Goal: Information Seeking & Learning: Find contact information

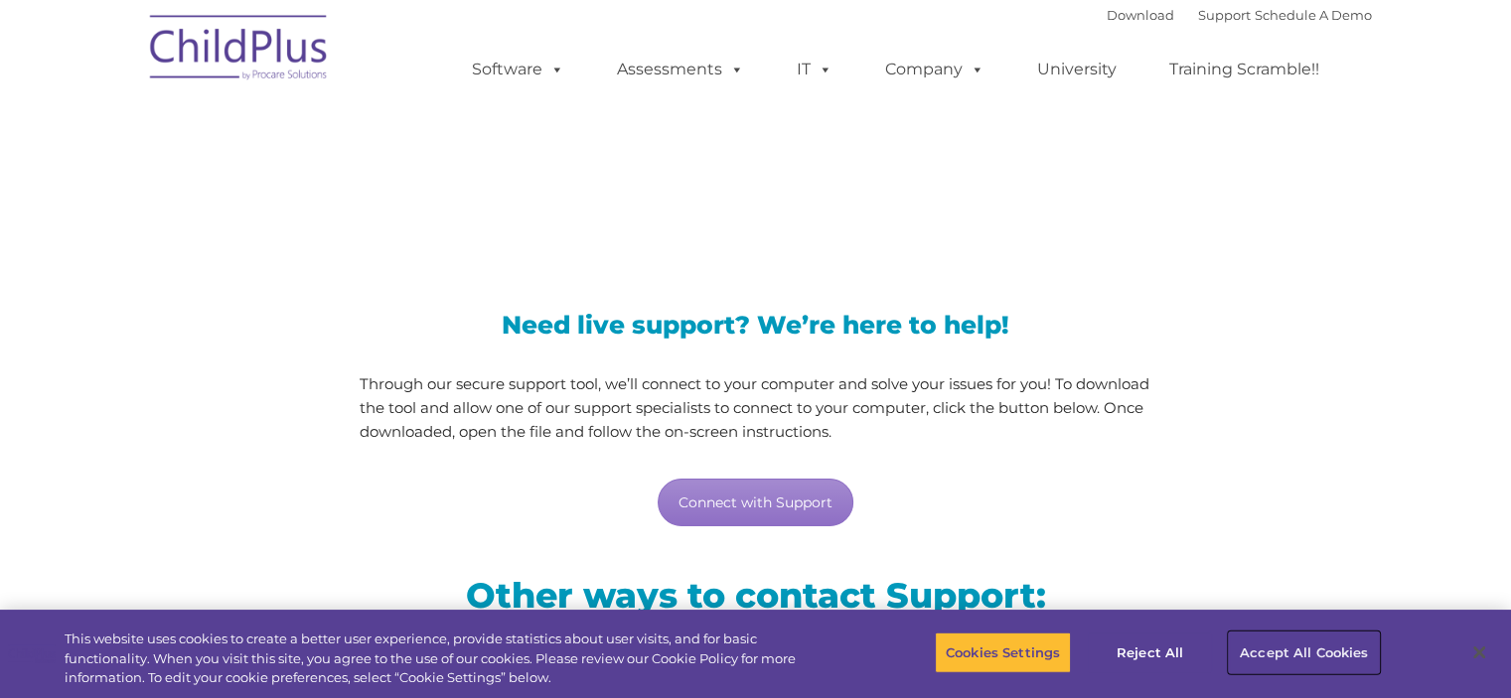
click at [1281, 651] on button "Accept All Cookies" at bounding box center [1304, 653] width 150 height 42
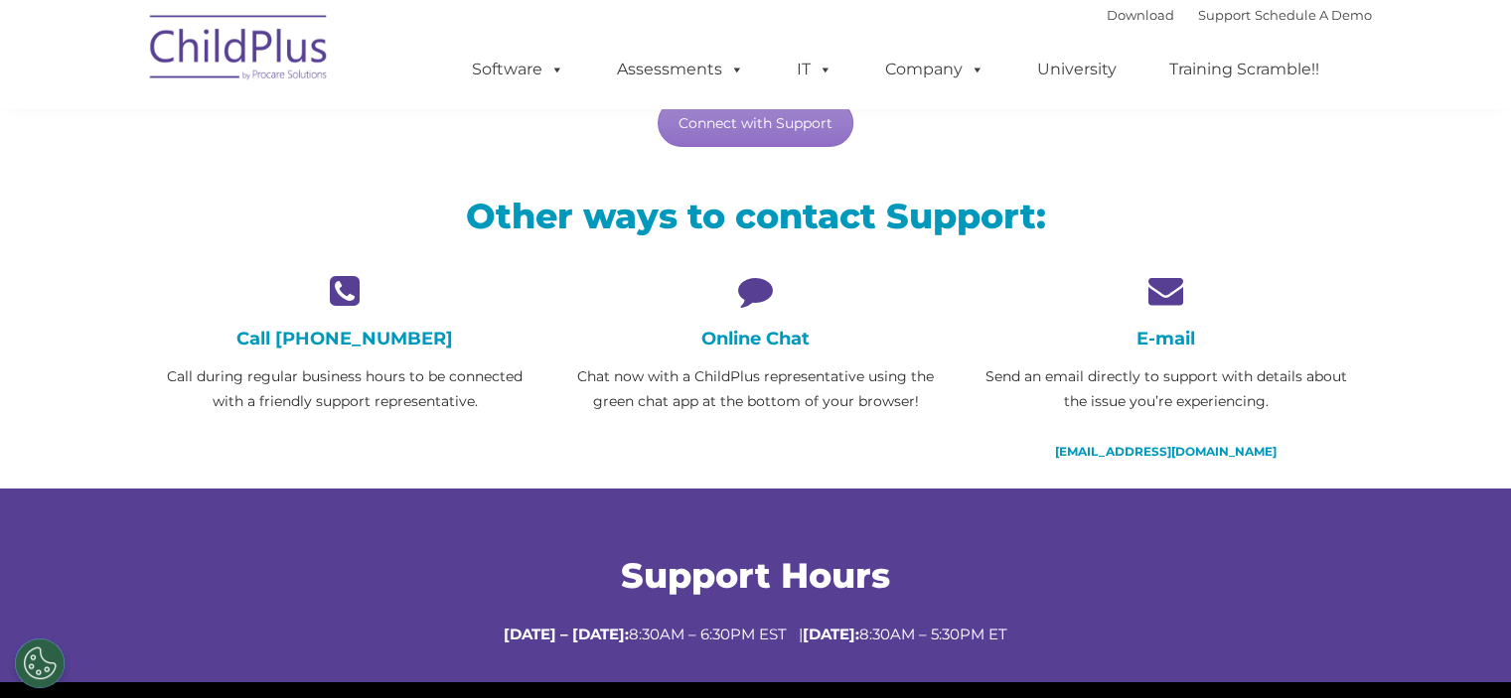
scroll to position [407, 0]
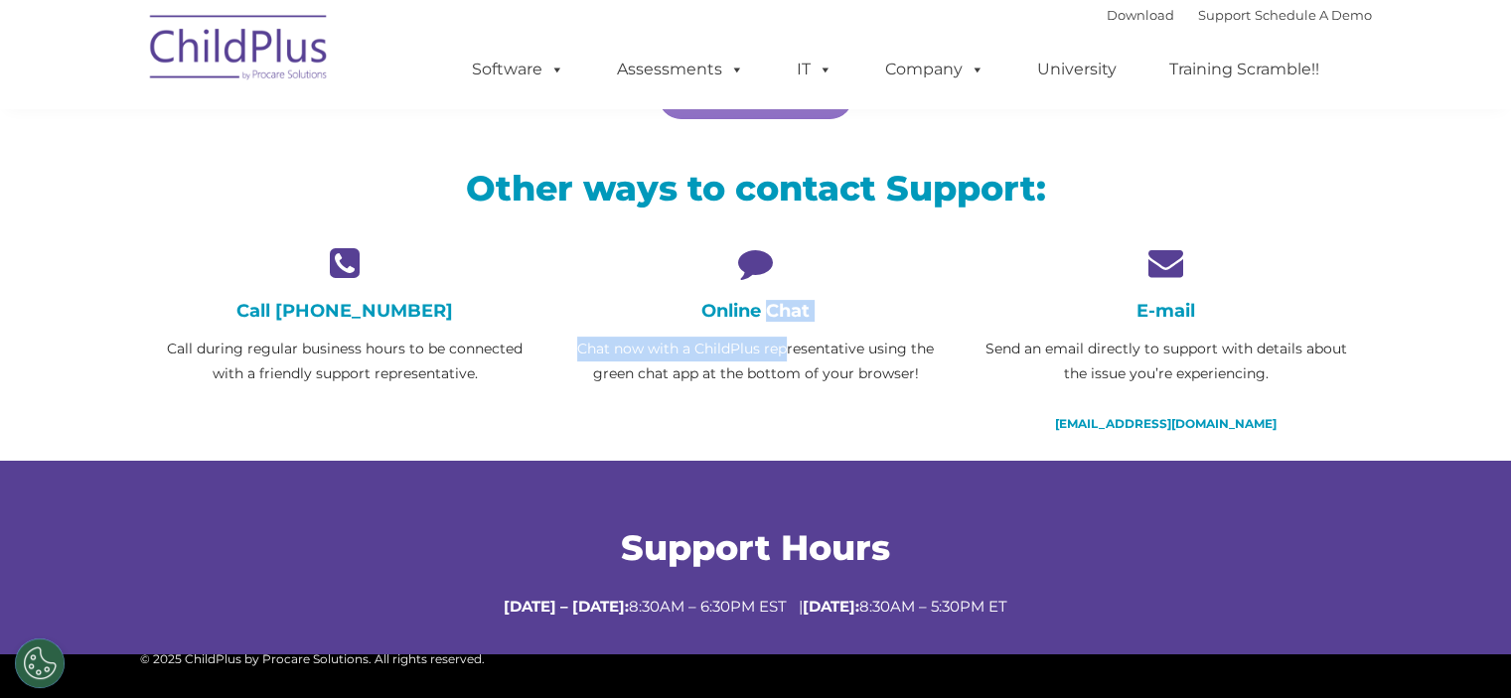
drag, startPoint x: 785, startPoint y: 344, endPoint x: 766, endPoint y: 288, distance: 58.8
click at [766, 288] on div "Online Chat Chat now with a ChildPlus representative using the green chat app a…" at bounding box center [755, 315] width 381 height 141
click at [741, 305] on h4 "Online Chat" at bounding box center [755, 311] width 381 height 22
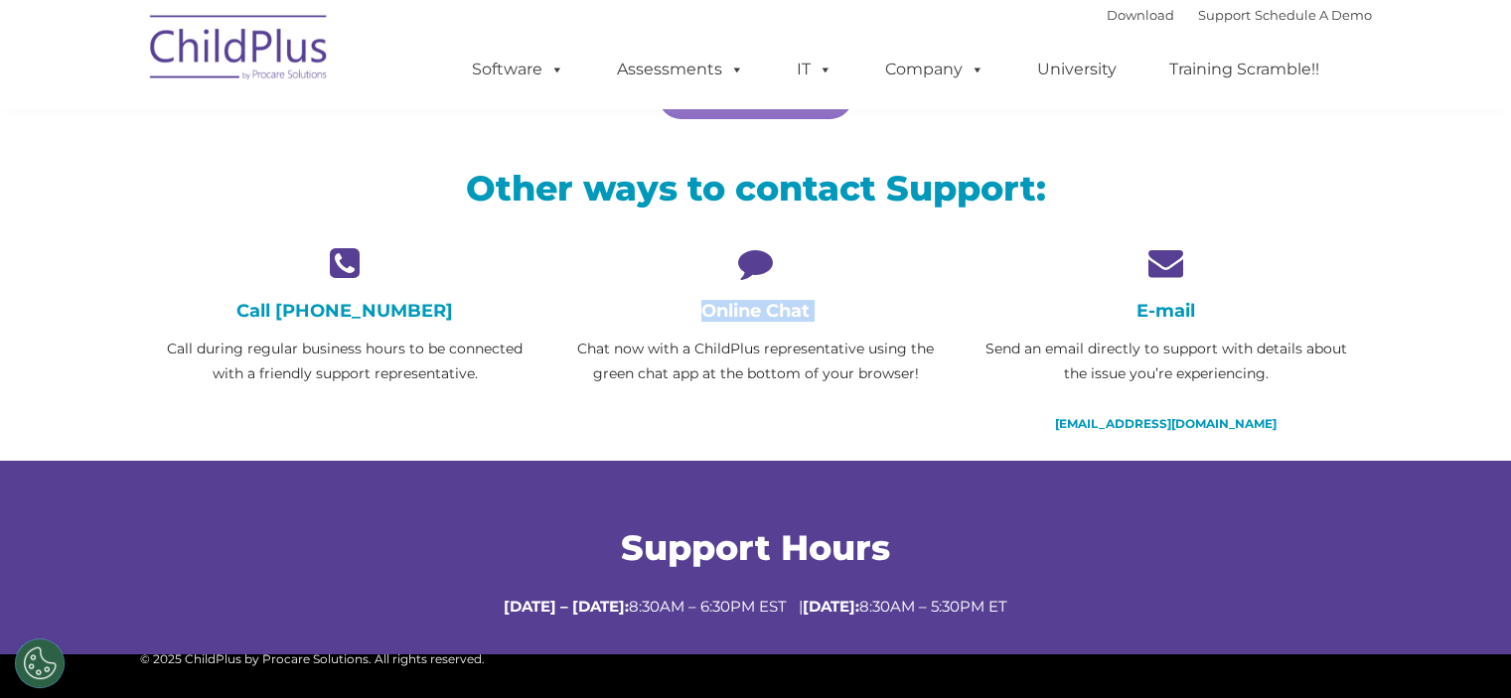
click at [741, 305] on h4 "Online Chat" at bounding box center [755, 311] width 381 height 22
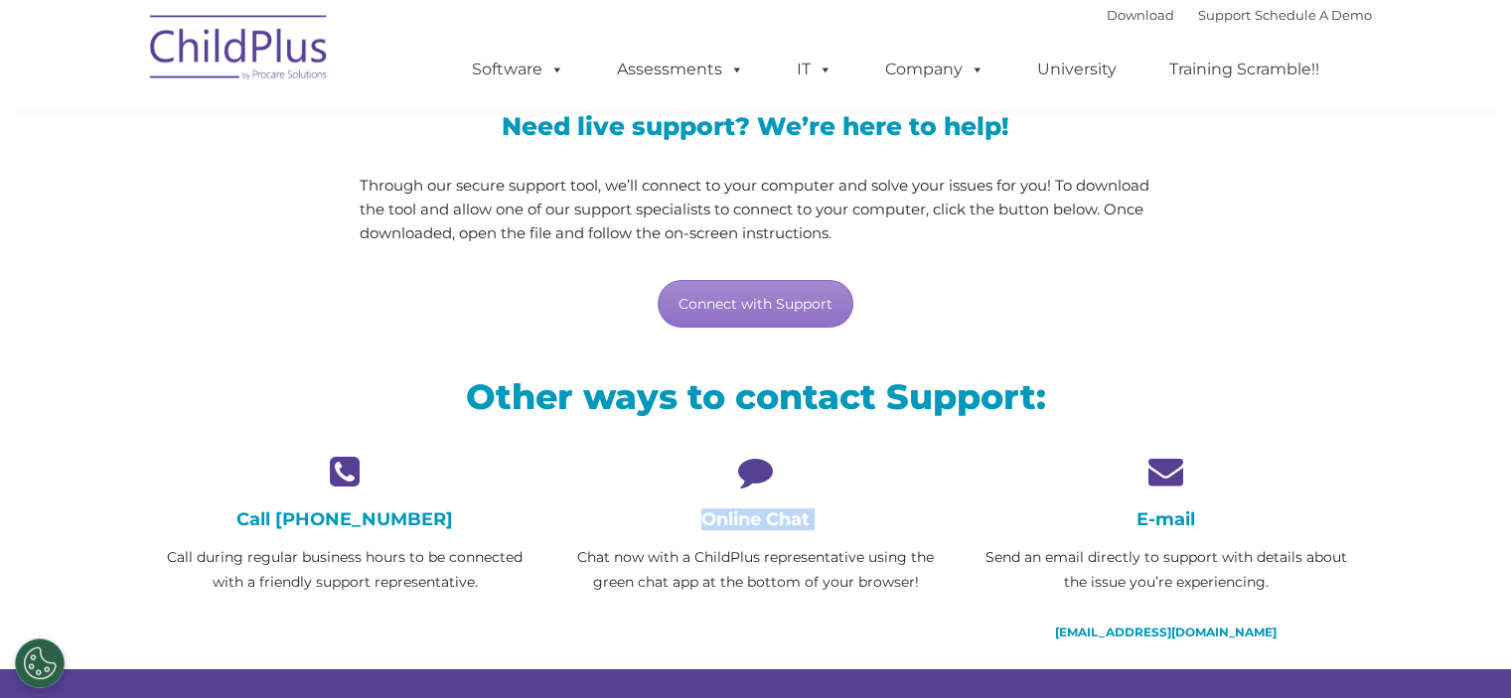
scroll to position [201, 0]
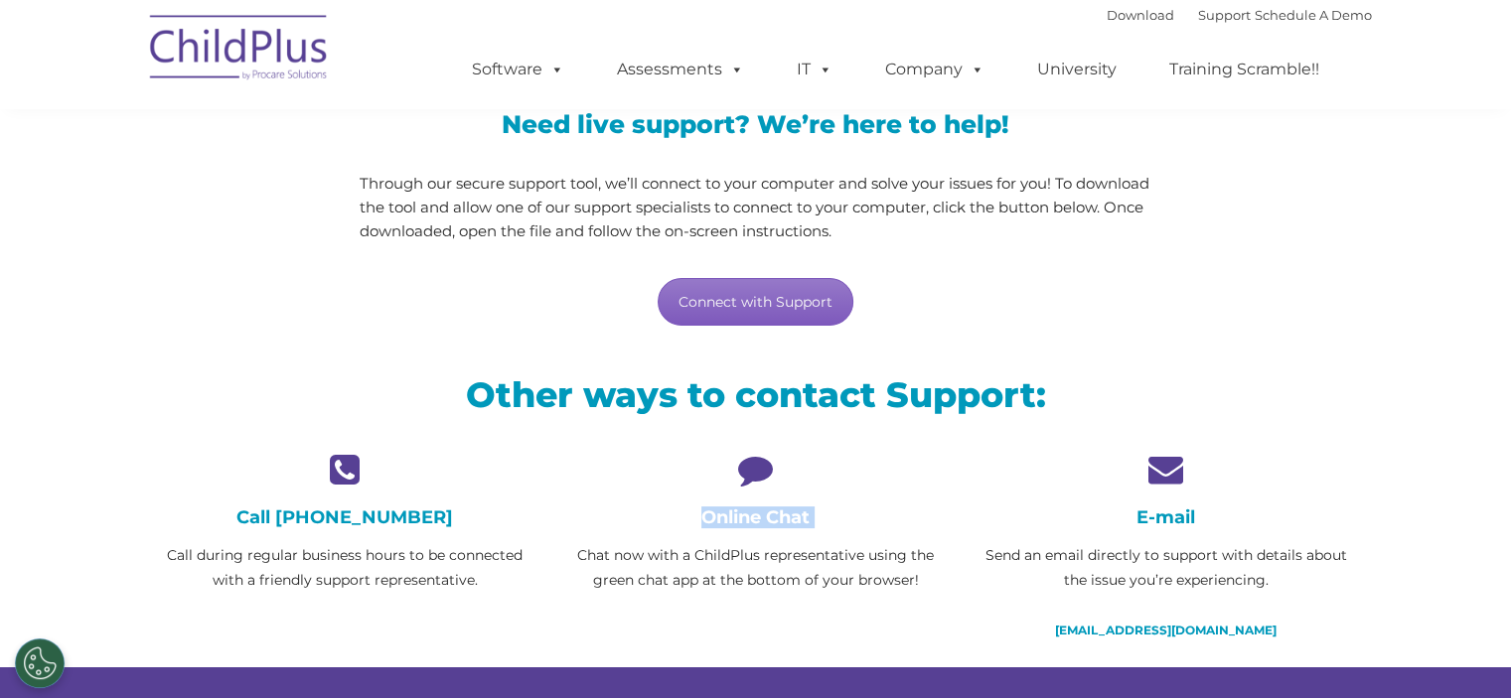
click at [788, 300] on link "Connect with Support" at bounding box center [756, 302] width 196 height 48
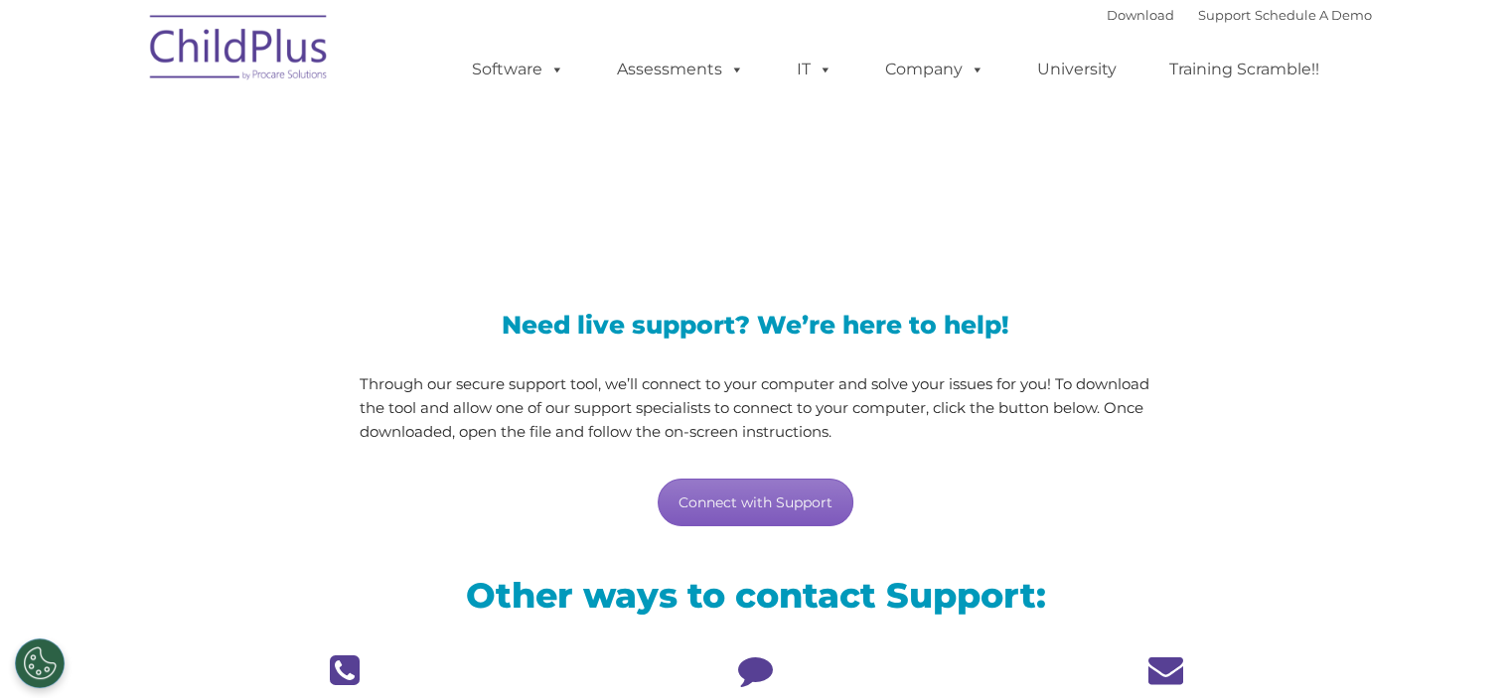
scroll to position [0, 0]
click at [1198, 11] on link "Support" at bounding box center [1224, 15] width 53 height 16
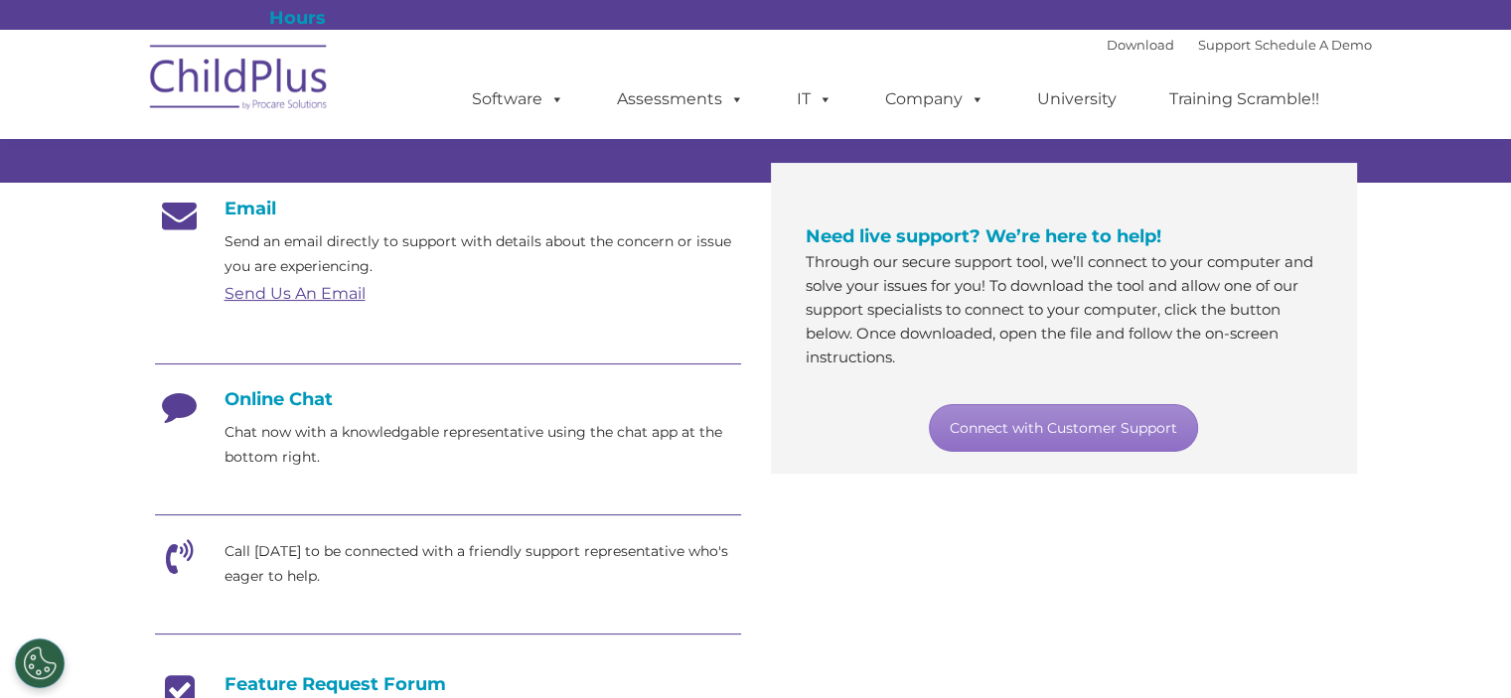
scroll to position [340, 0]
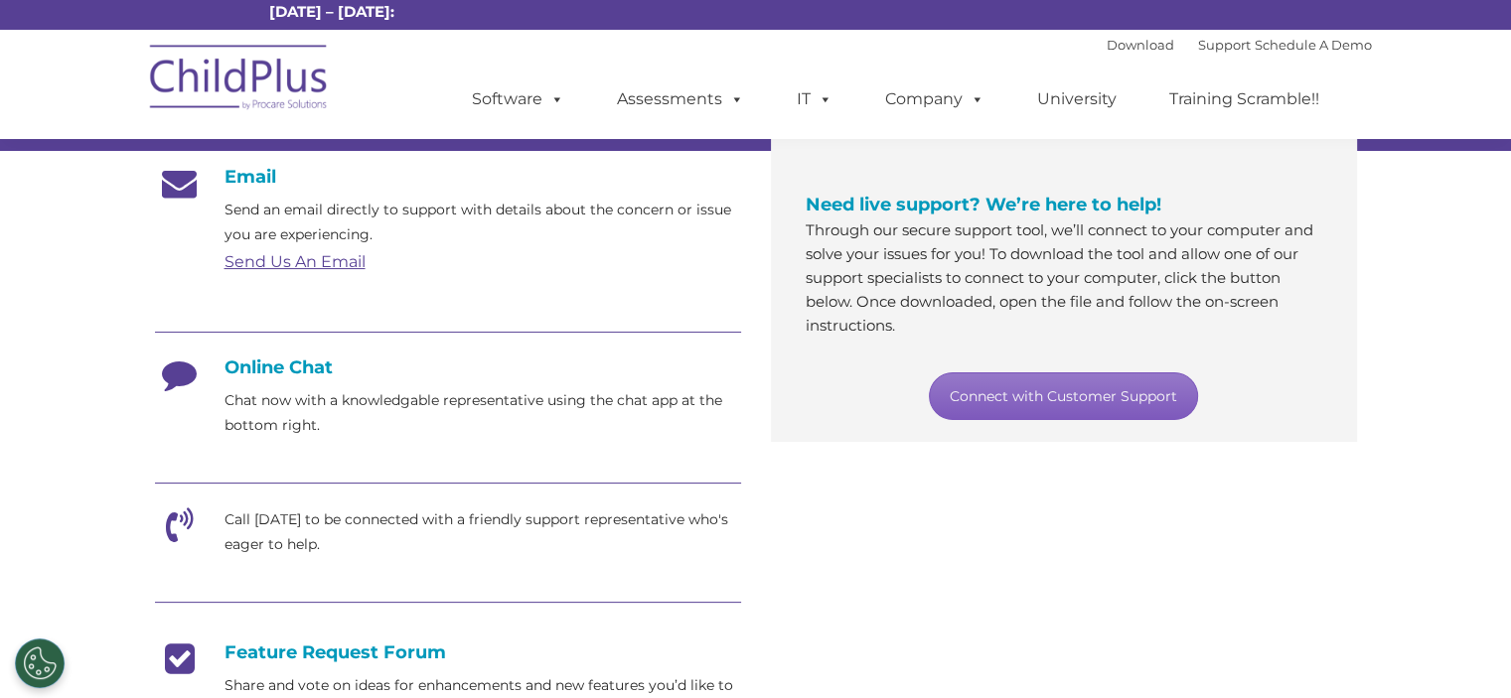
click at [1133, 396] on link "Connect with Customer Support" at bounding box center [1063, 397] width 269 height 48
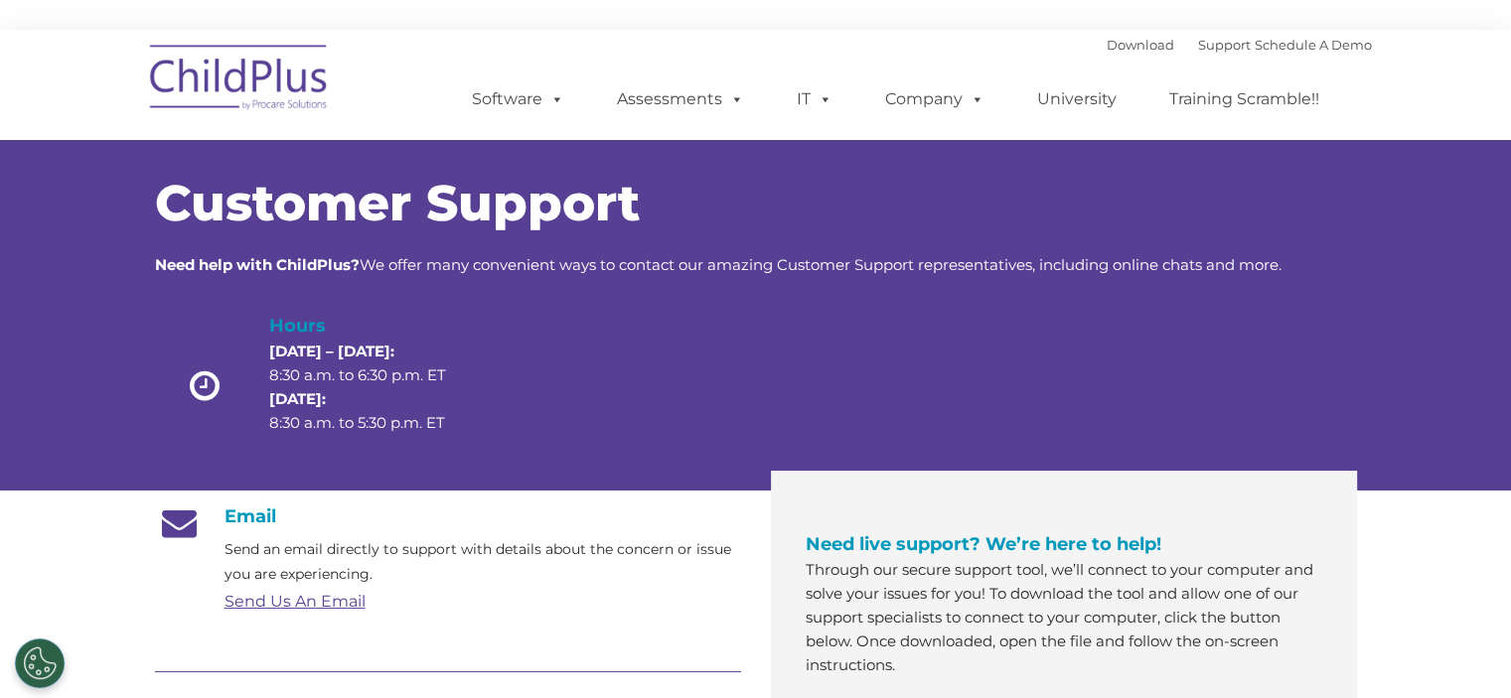
scroll to position [119, 0]
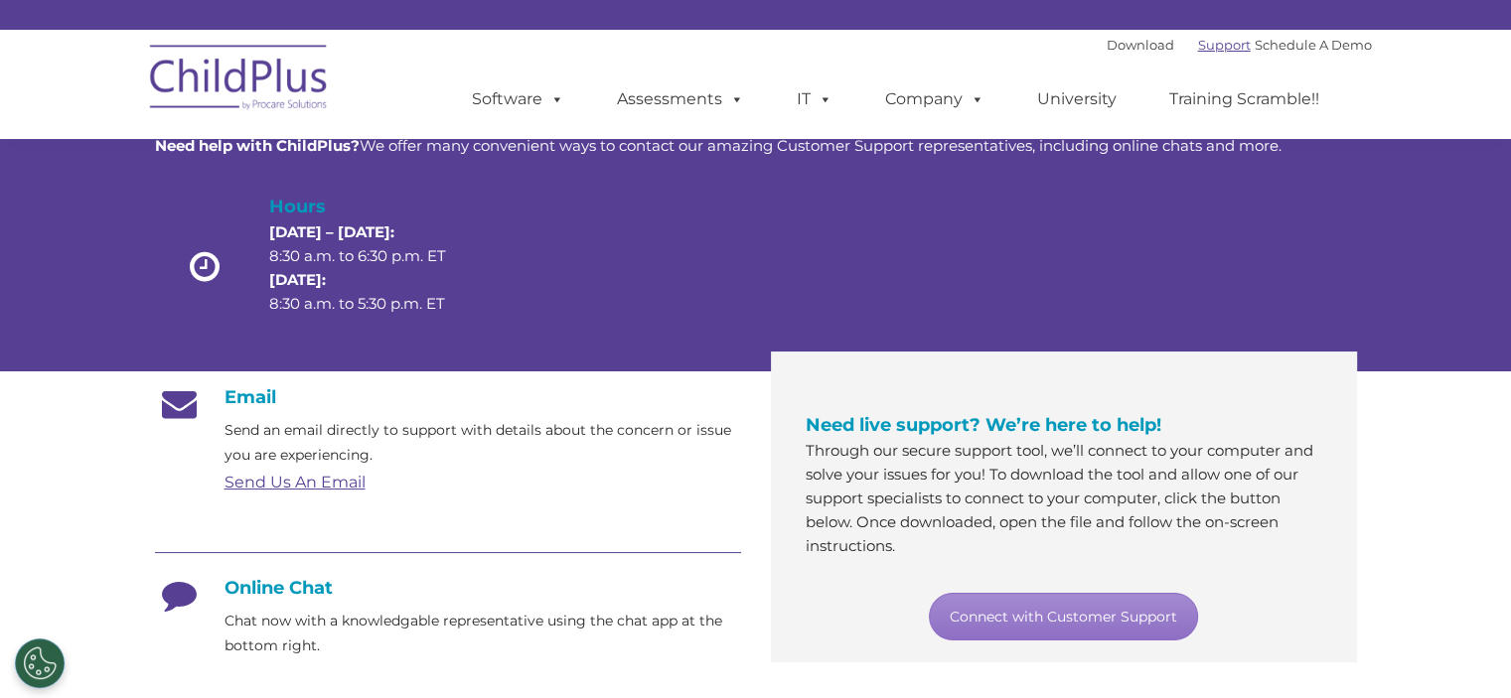
click at [1198, 48] on link "Support" at bounding box center [1224, 45] width 53 height 16
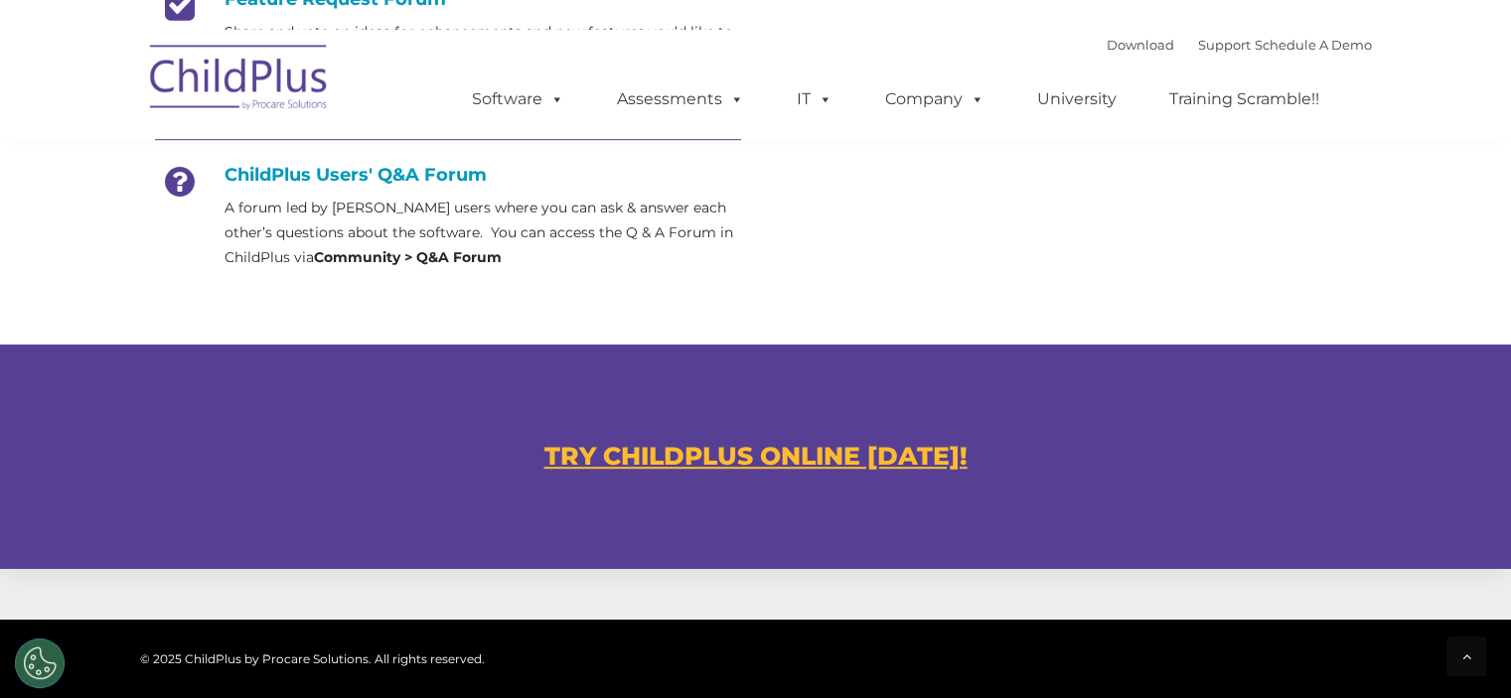
scroll to position [1288, 0]
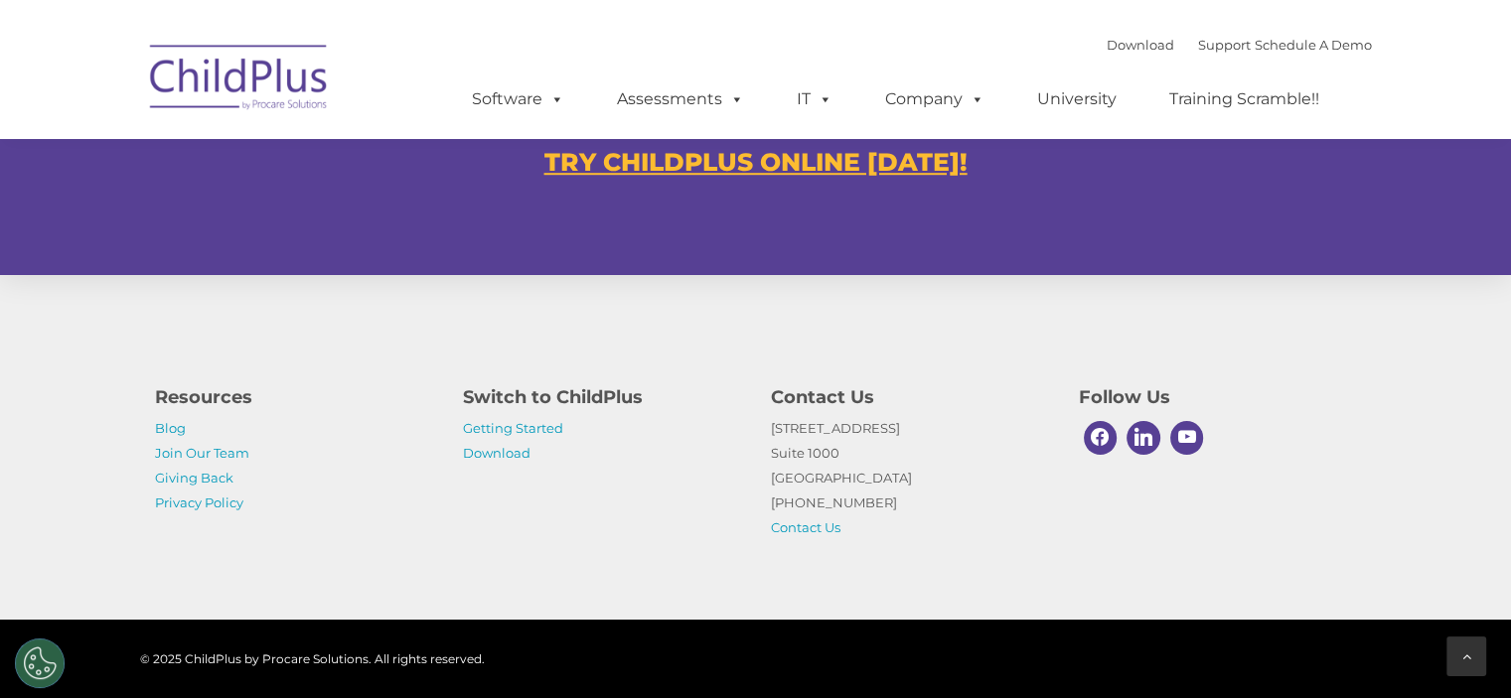
click at [1464, 656] on icon at bounding box center [1466, 657] width 9 height 14
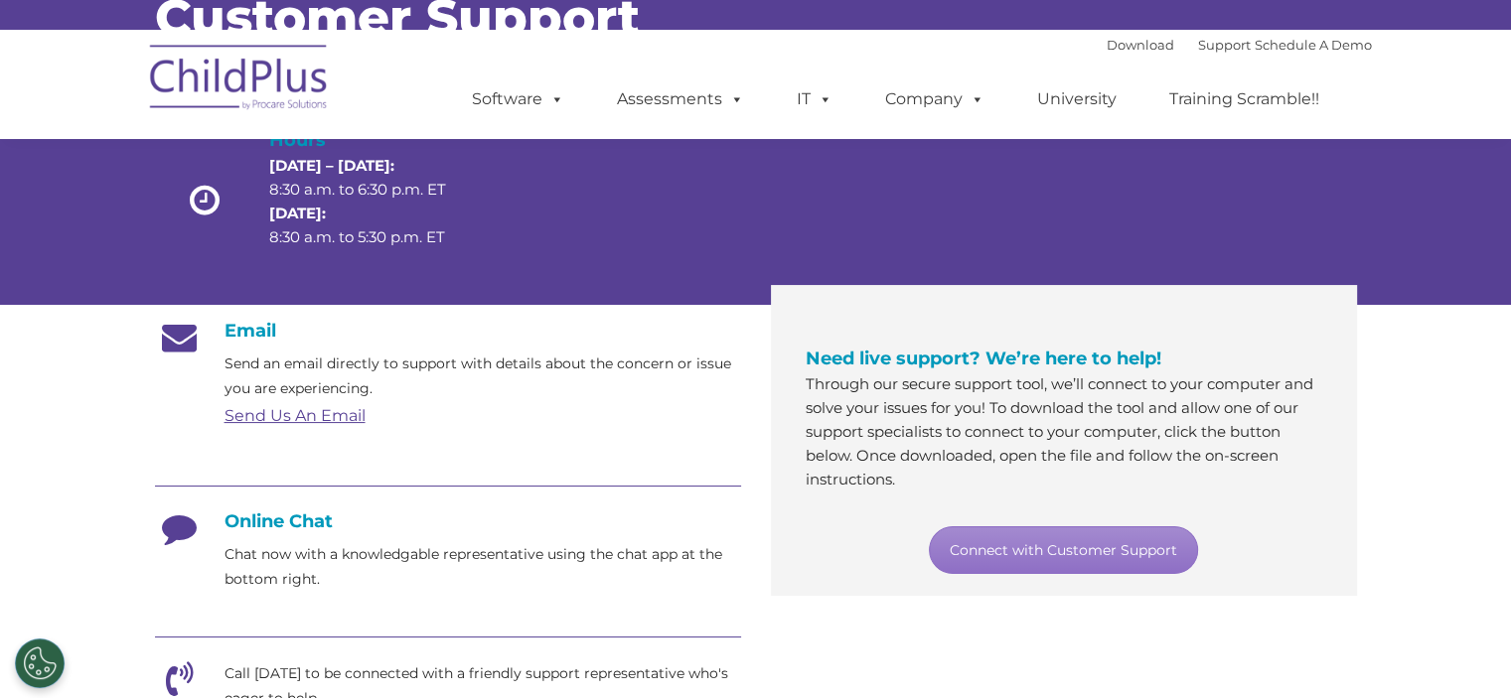
scroll to position [0, 0]
